Goal: Check status: Check status

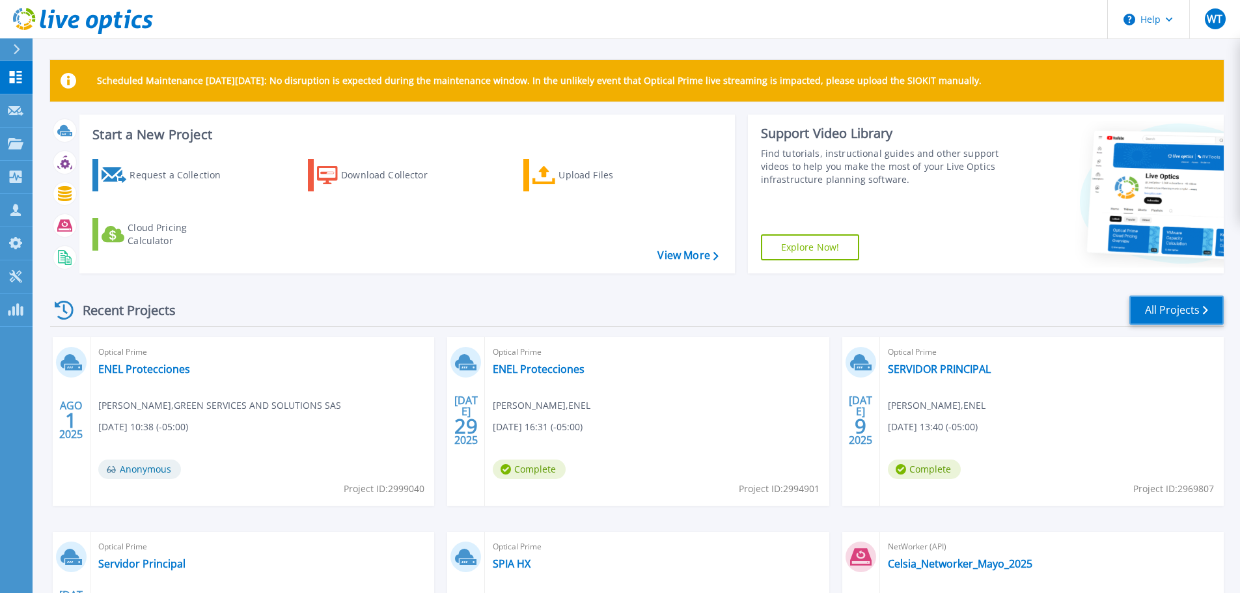
drag, startPoint x: 1180, startPoint y: 313, endPoint x: 1105, endPoint y: 276, distance: 83.6
click at [1180, 313] on link "All Projects" at bounding box center [1176, 310] width 94 height 29
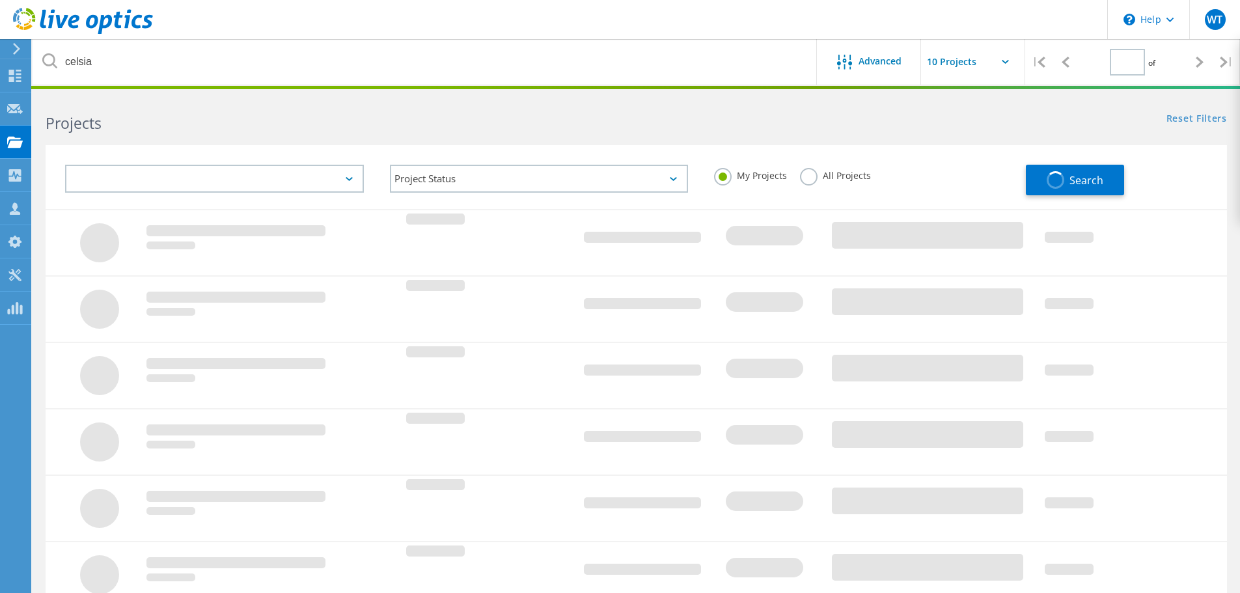
type input "1"
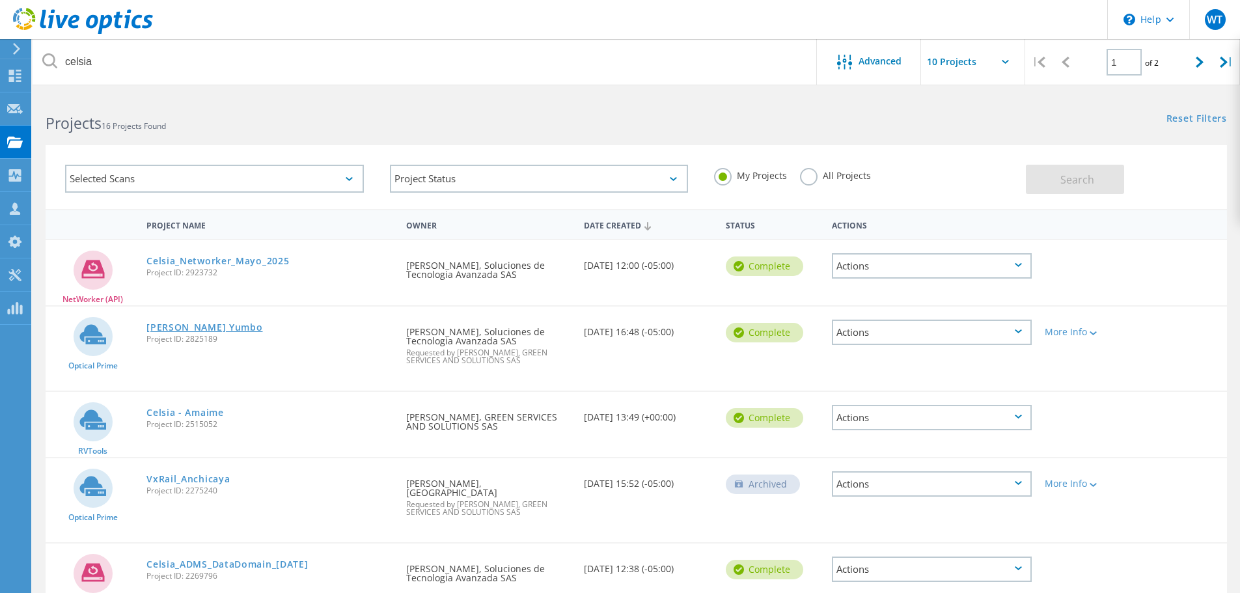
click at [232, 329] on link "[PERSON_NAME] Yumbo" at bounding box center [204, 327] width 116 height 9
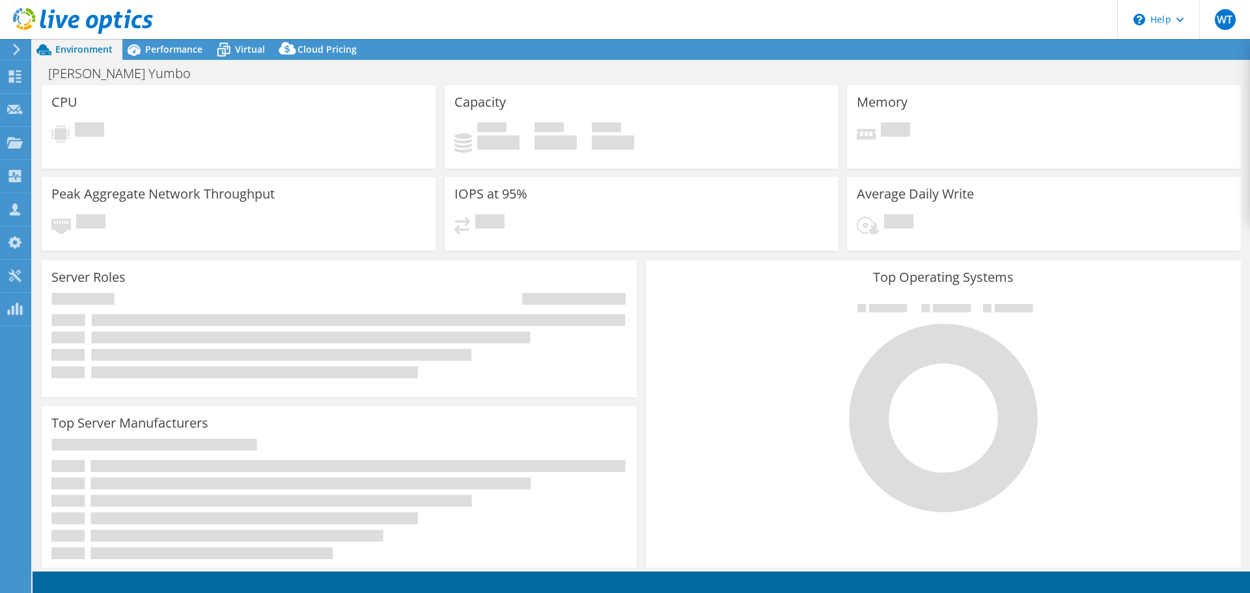
select select "USD"
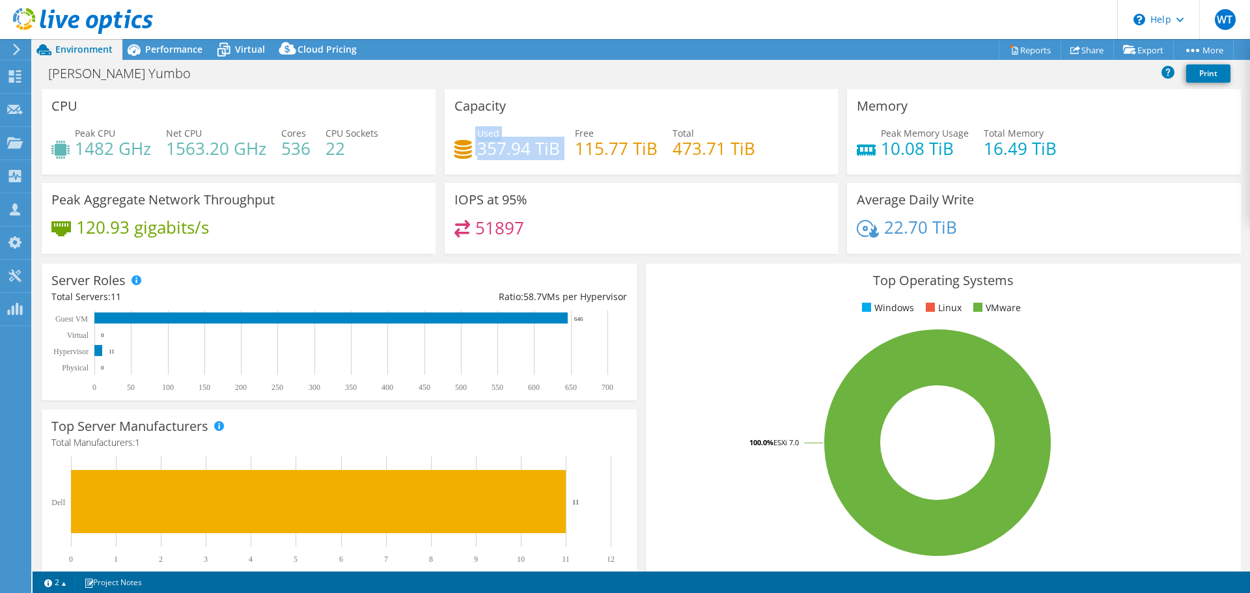
drag, startPoint x: 473, startPoint y: 146, endPoint x: 564, endPoint y: 161, distance: 93.0
click at [564, 161] on div "Used 357.94 TiB Free 115.77 TiB Total 473.71 TiB" at bounding box center [641, 147] width 374 height 42
